Goal: Information Seeking & Learning: Learn about a topic

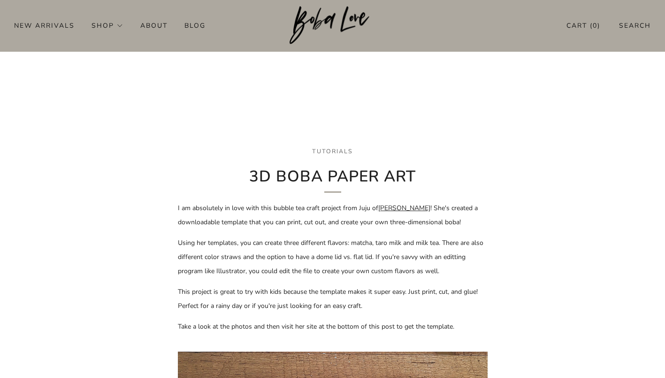
scroll to position [54, 0]
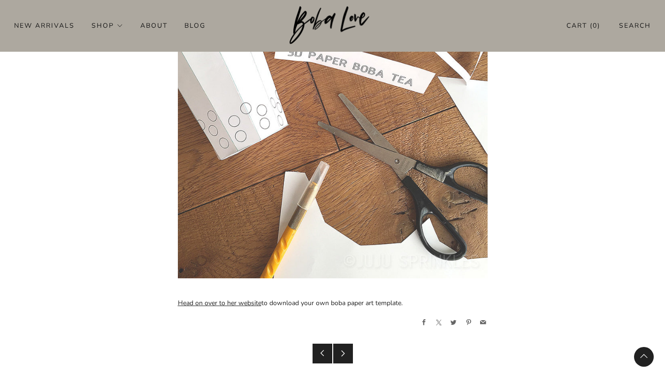
scroll to position [1344, 0]
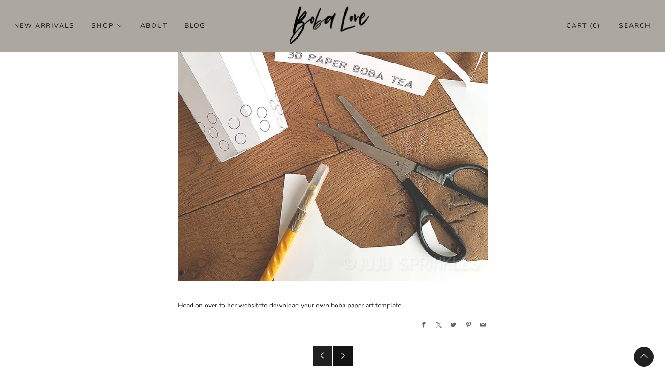
click at [341, 358] on icon at bounding box center [343, 355] width 7 height 7
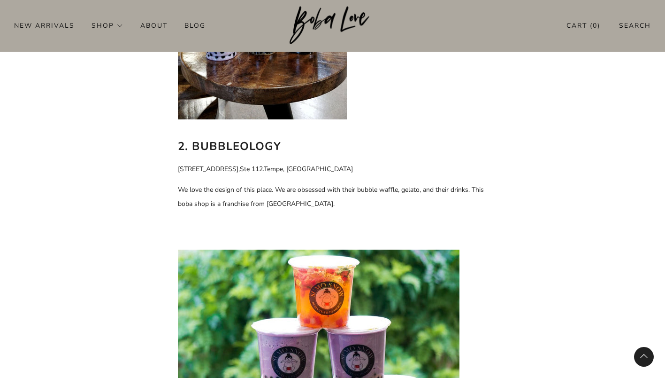
scroll to position [769, 0]
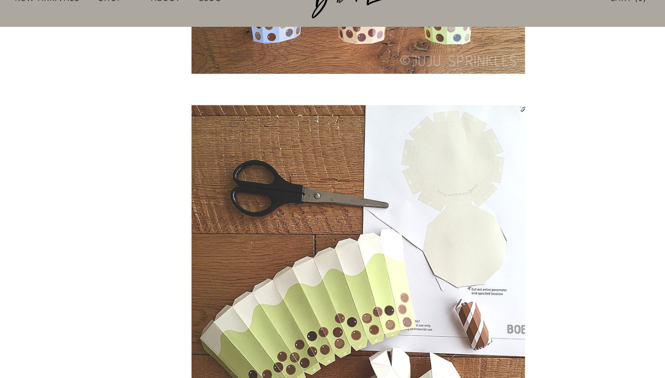
scroll to position [646, 0]
